Goal: Use online tool/utility: Utilize a website feature to perform a specific function

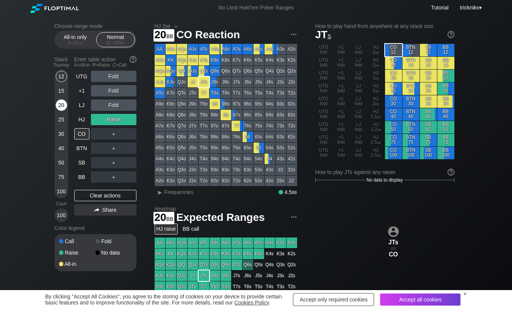
click at [59, 109] on div "20" at bounding box center [61, 105] width 11 height 11
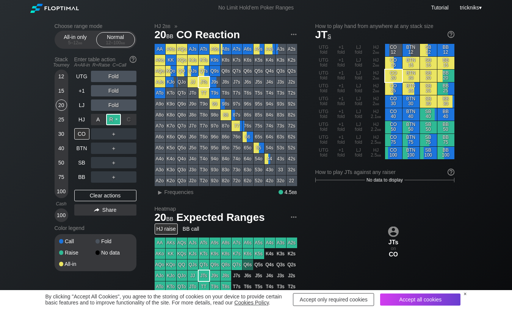
click at [117, 120] on div "R ✕" at bounding box center [113, 119] width 15 height 11
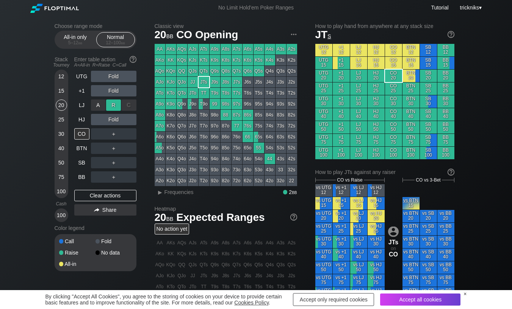
click at [112, 108] on div "R ✕" at bounding box center [113, 105] width 15 height 11
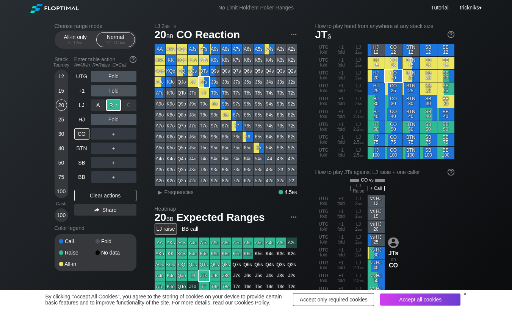
click at [117, 105] on div "R ✕" at bounding box center [113, 105] width 15 height 11
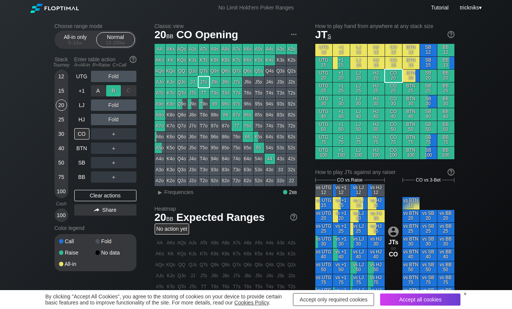
click at [114, 93] on div "R ✕" at bounding box center [113, 90] width 15 height 11
